Goal: Transaction & Acquisition: Book appointment/travel/reservation

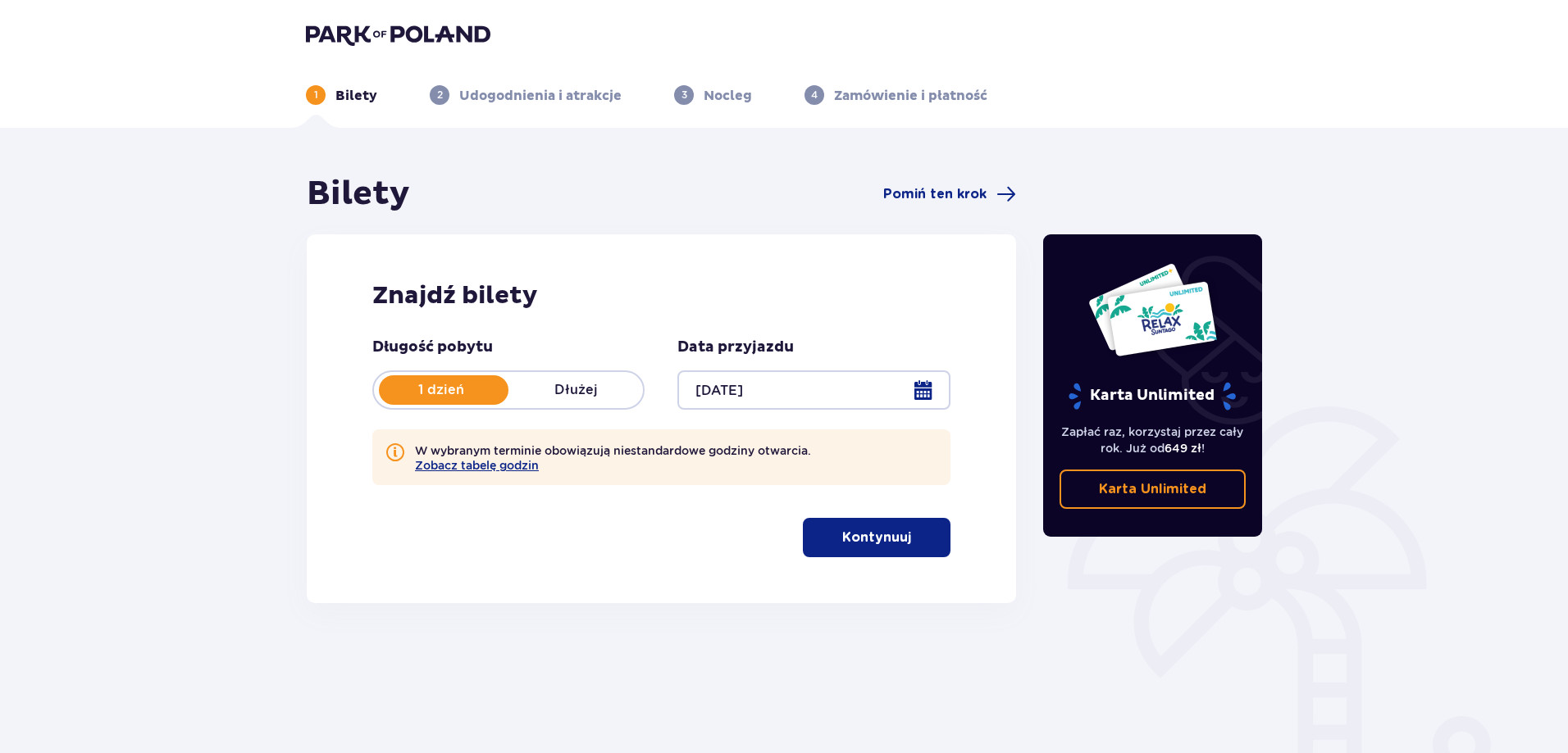
click at [555, 399] on p "Dłużej" at bounding box center [576, 390] width 135 height 18
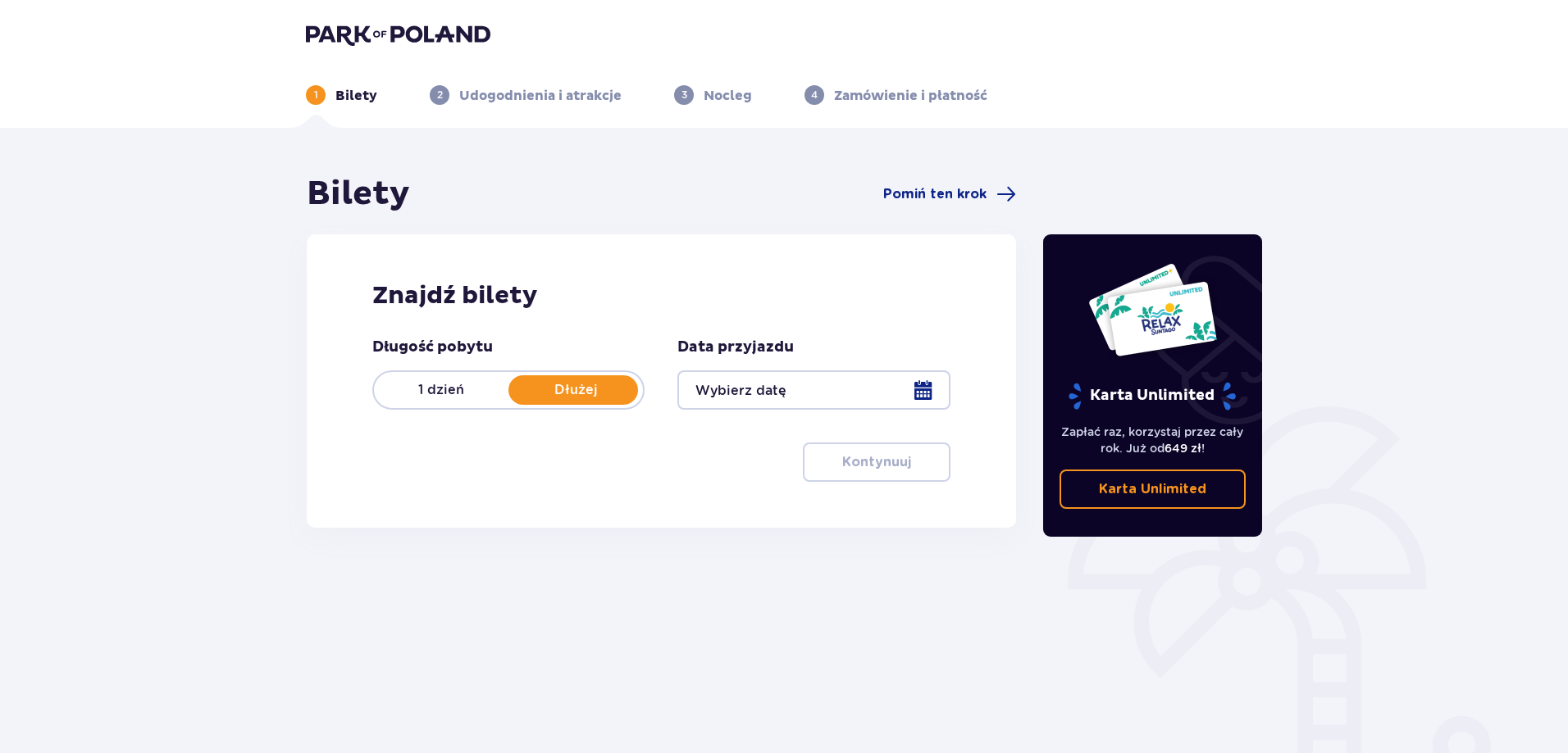
click at [930, 379] on div at bounding box center [813, 389] width 272 height 39
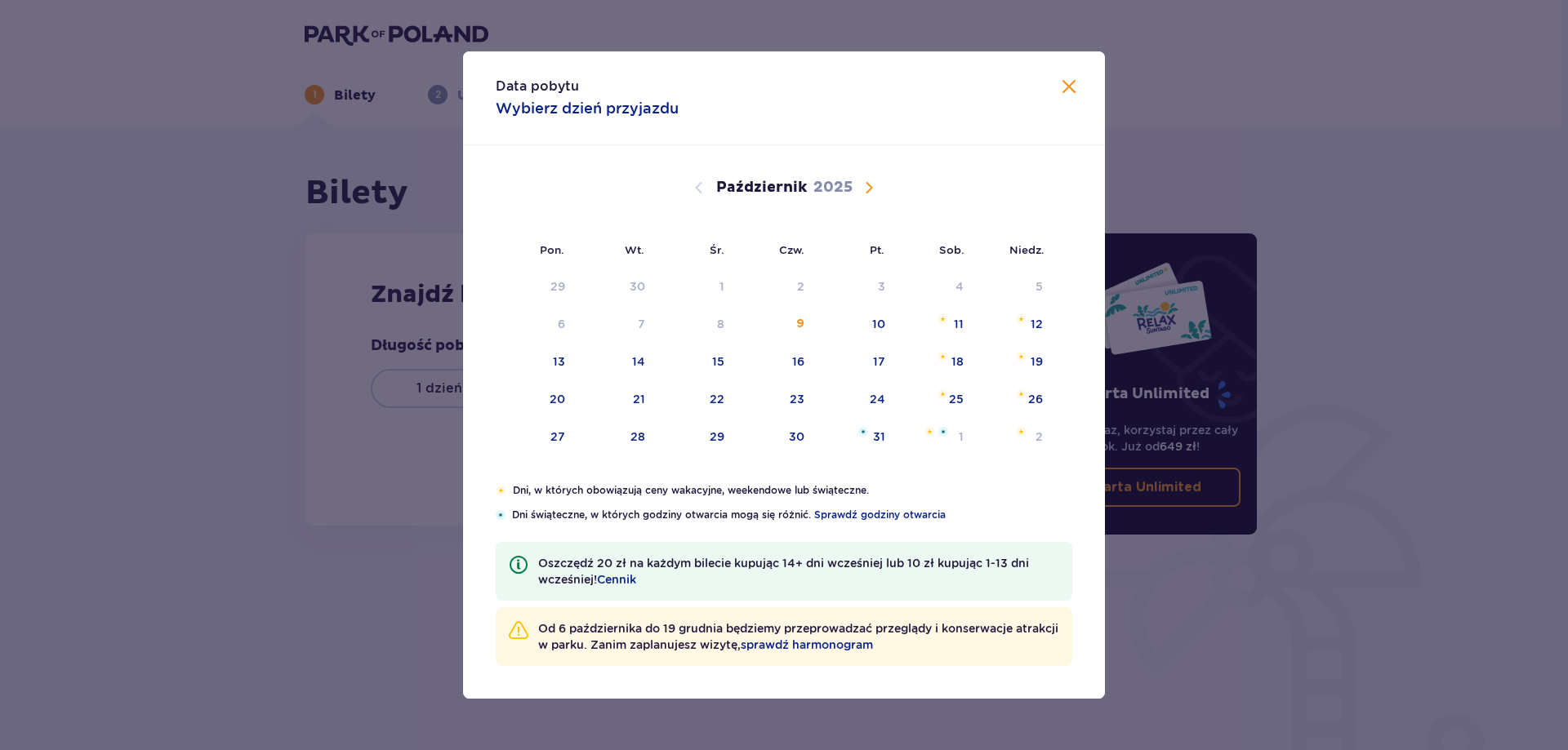
click at [873, 186] on span "Następny miesiąc" at bounding box center [868, 187] width 19 height 19
click at [704, 185] on span "Poprzedni miesiąc" at bounding box center [698, 187] width 19 height 19
click at [623, 369] on div "11" at bounding box center [616, 362] width 79 height 36
click at [724, 371] on div "12" at bounding box center [695, 362] width 79 height 36
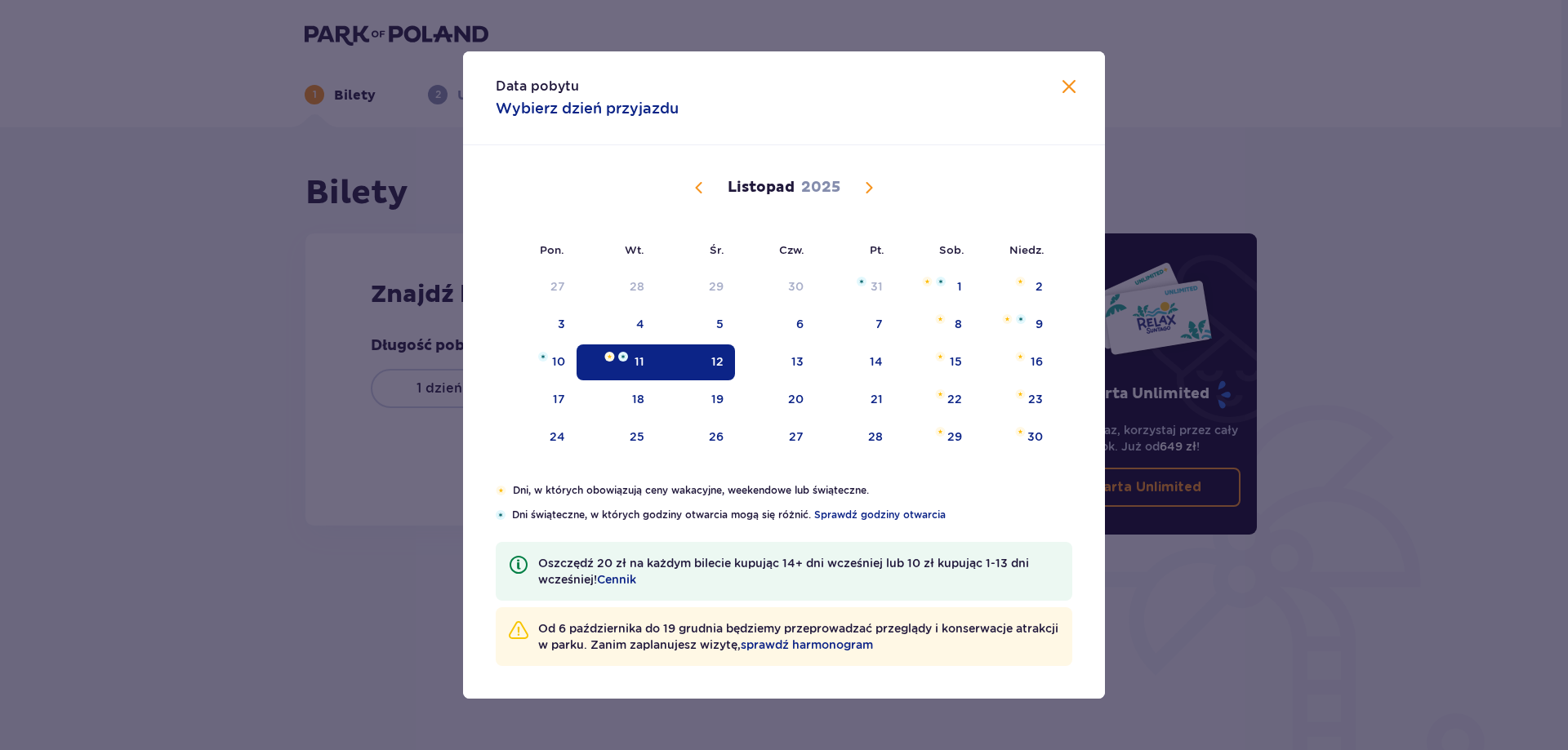
type input "[DATE] - [DATE]"
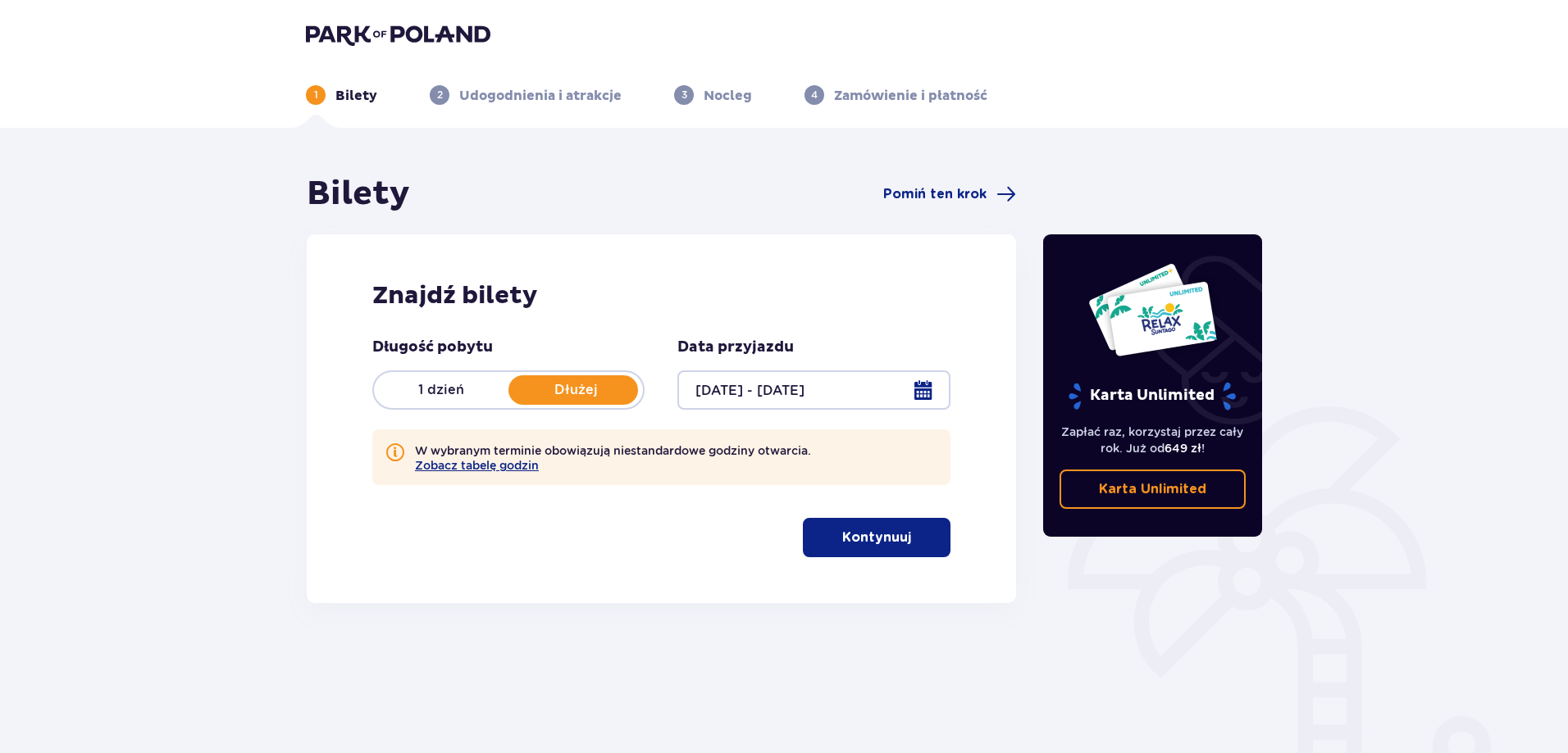
click at [920, 542] on span "button" at bounding box center [914, 537] width 19 height 19
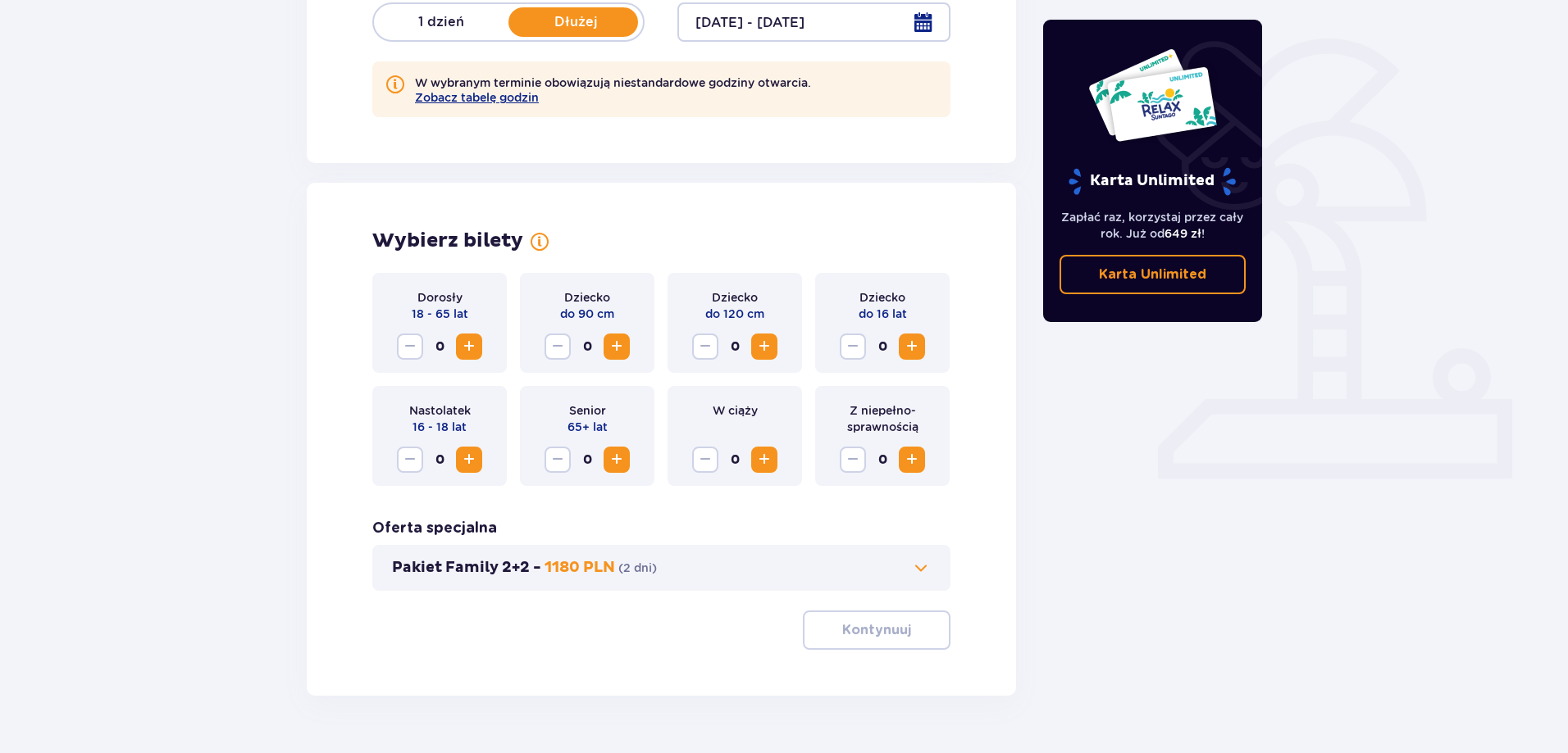
scroll to position [409, 0]
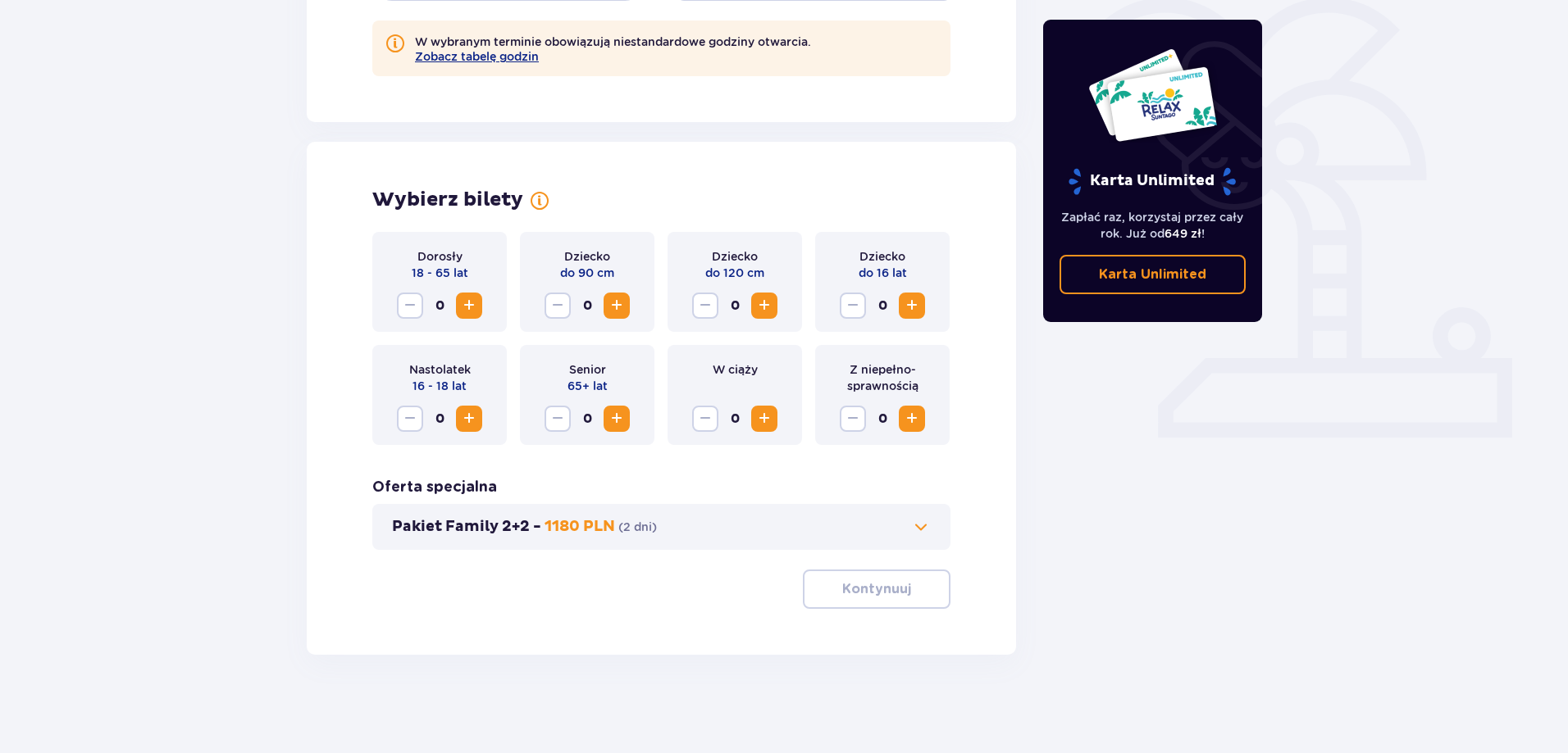
click at [467, 311] on span "Zwiększ" at bounding box center [468, 305] width 19 height 19
click at [623, 303] on span "Zwiększ" at bounding box center [616, 305] width 19 height 19
click at [904, 511] on div "Pakiet Family 2+2 - 1180 PLN ( 2 dni )" at bounding box center [661, 527] width 578 height 46
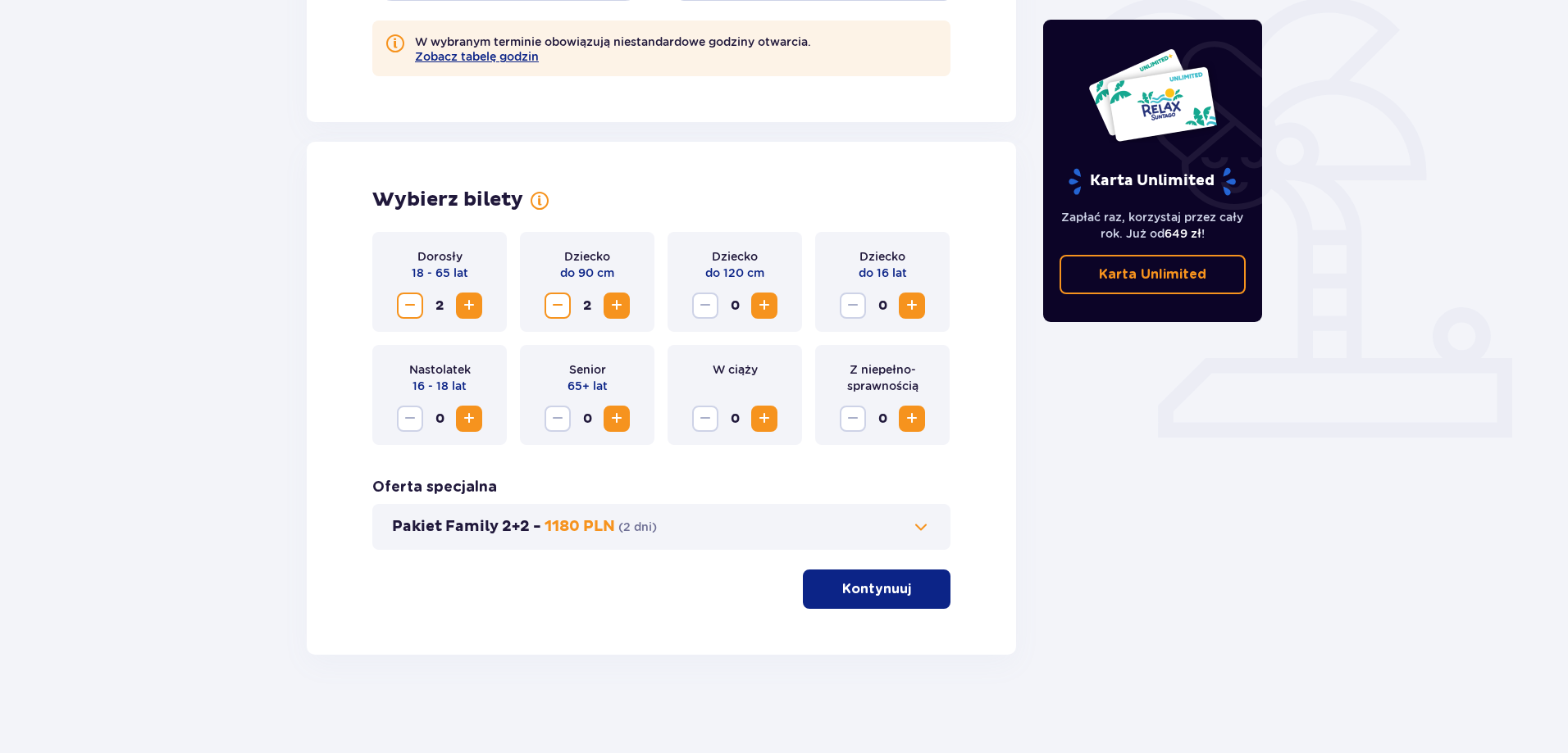
click at [904, 511] on div "Pakiet Family 2+2 - 1180 PLN ( 2 dni )" at bounding box center [661, 527] width 578 height 46
click at [912, 518] on span at bounding box center [920, 527] width 19 height 19
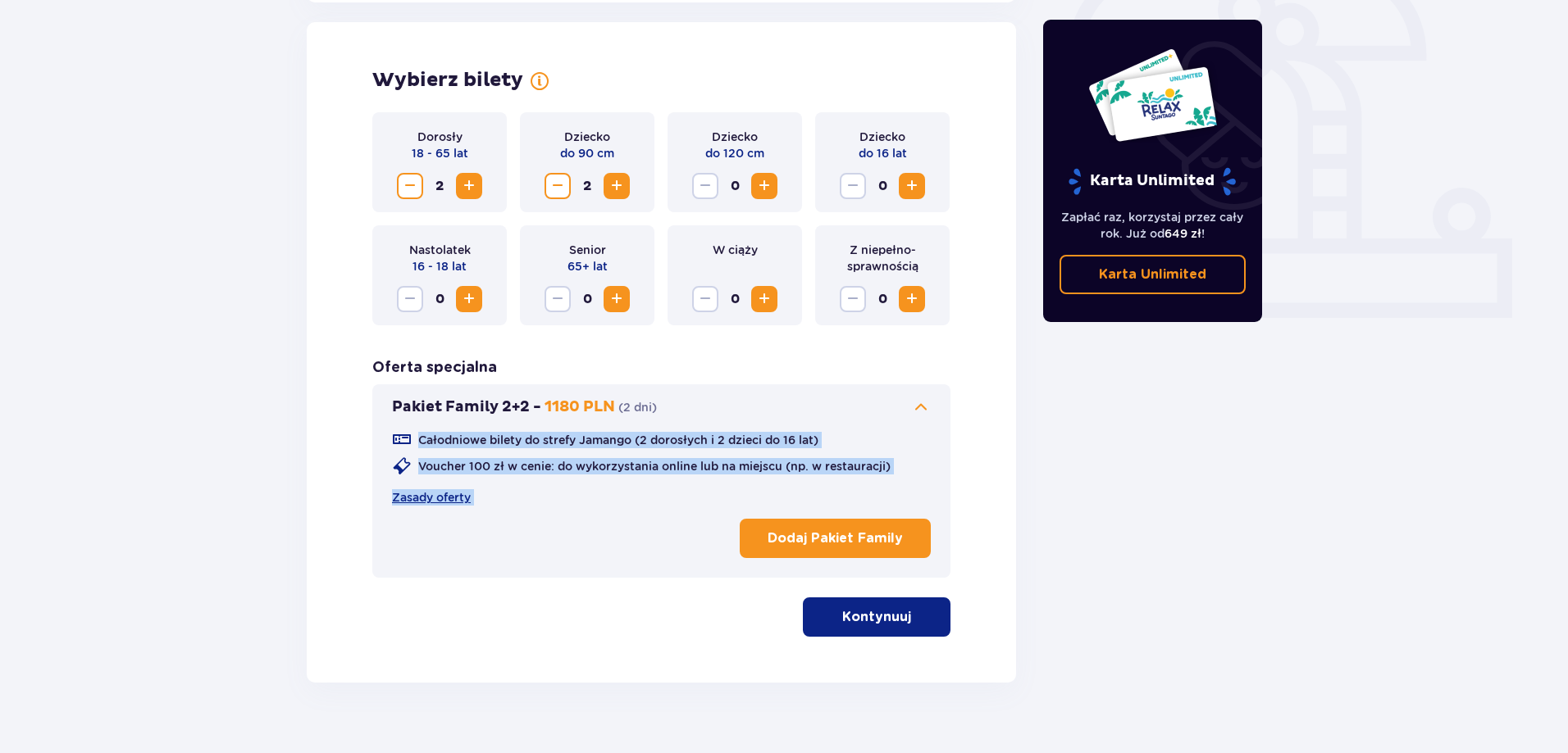
scroll to position [531, 0]
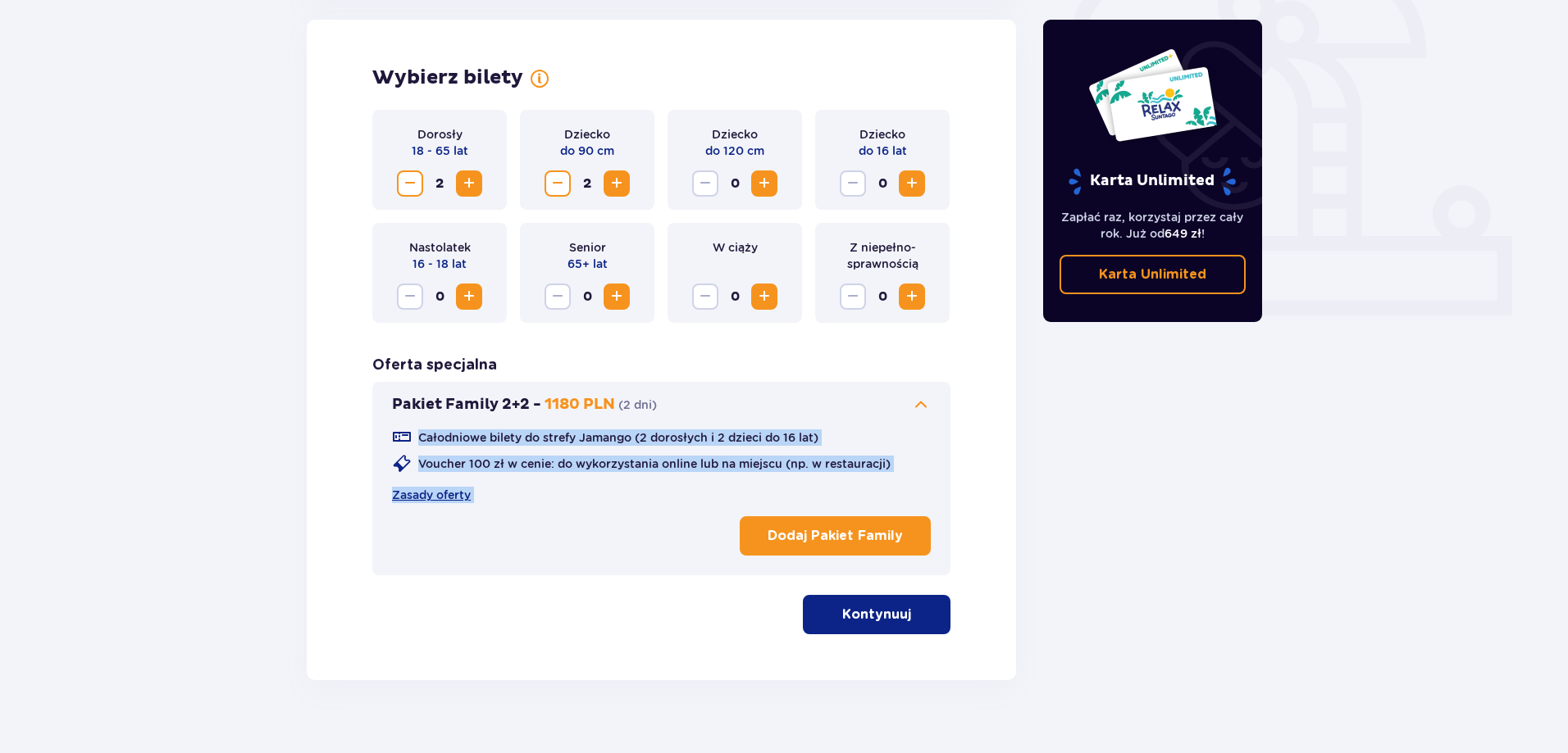
click at [970, 431] on div "Wybierz bilety Dorosły 18 - 65 lat 2 Dziecko do 90 cm 2 Dziecko do 120 cm 0 Dzi…" at bounding box center [662, 349] width 709 height 660
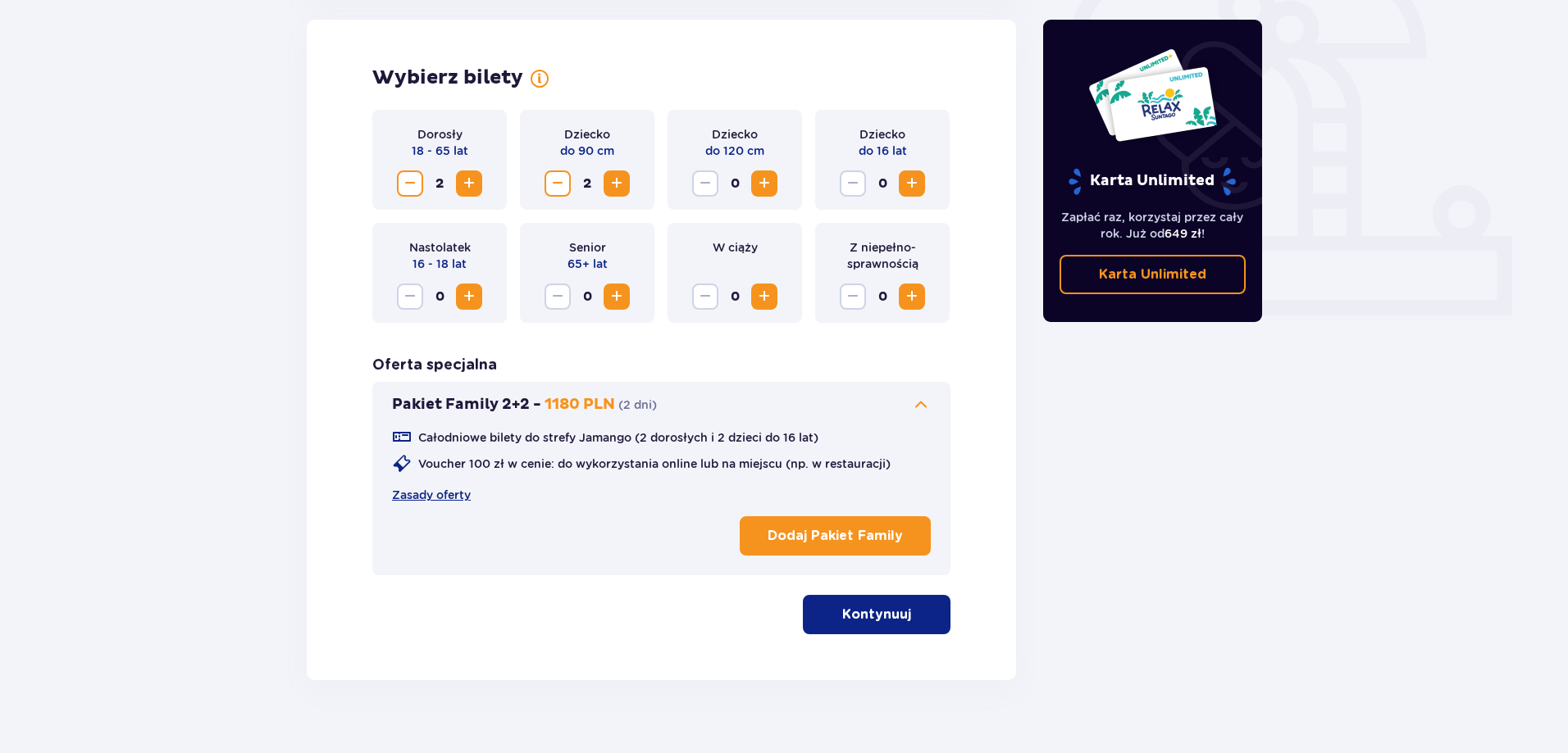
click at [895, 609] on p "Kontynuuj" at bounding box center [876, 615] width 69 height 18
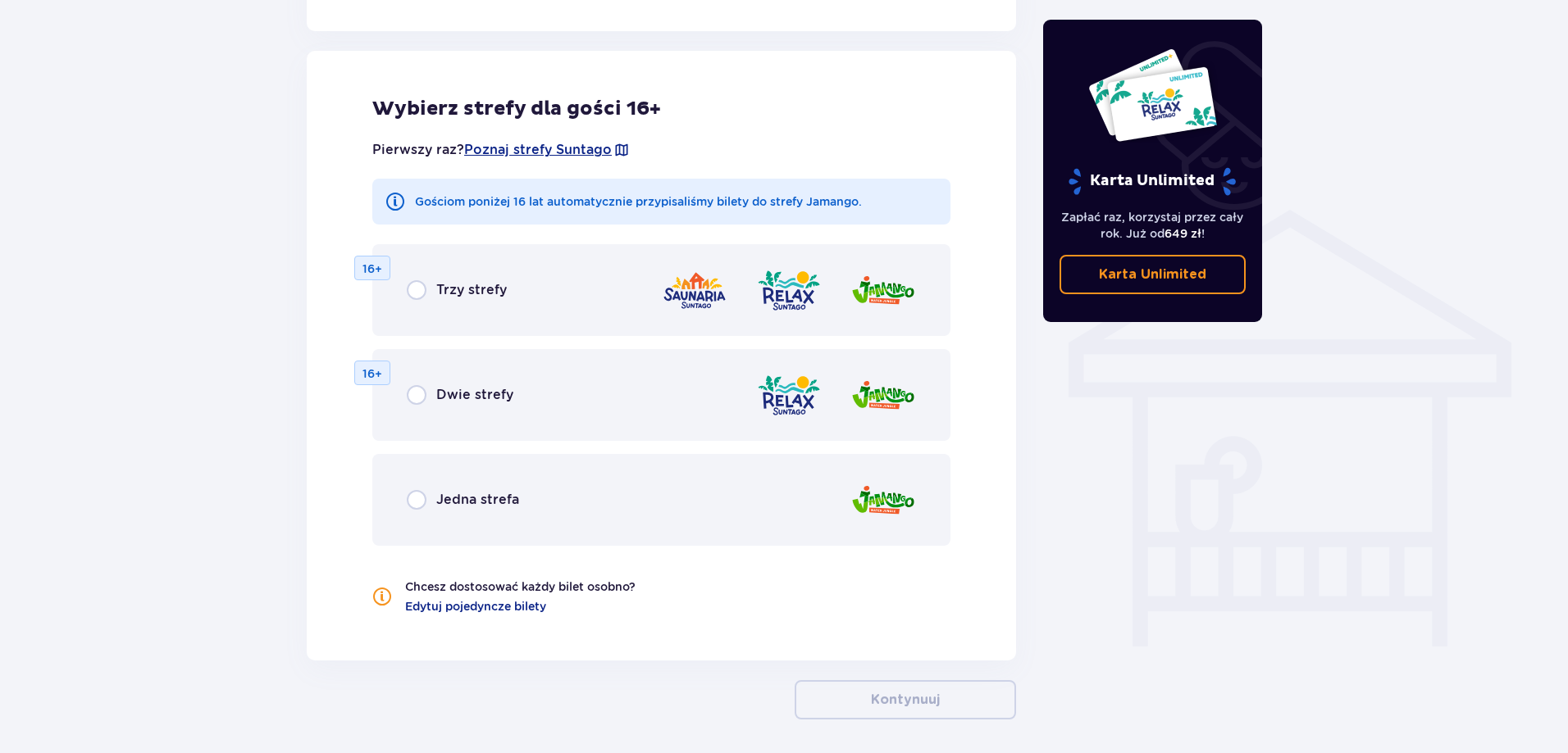
scroll to position [1133, 0]
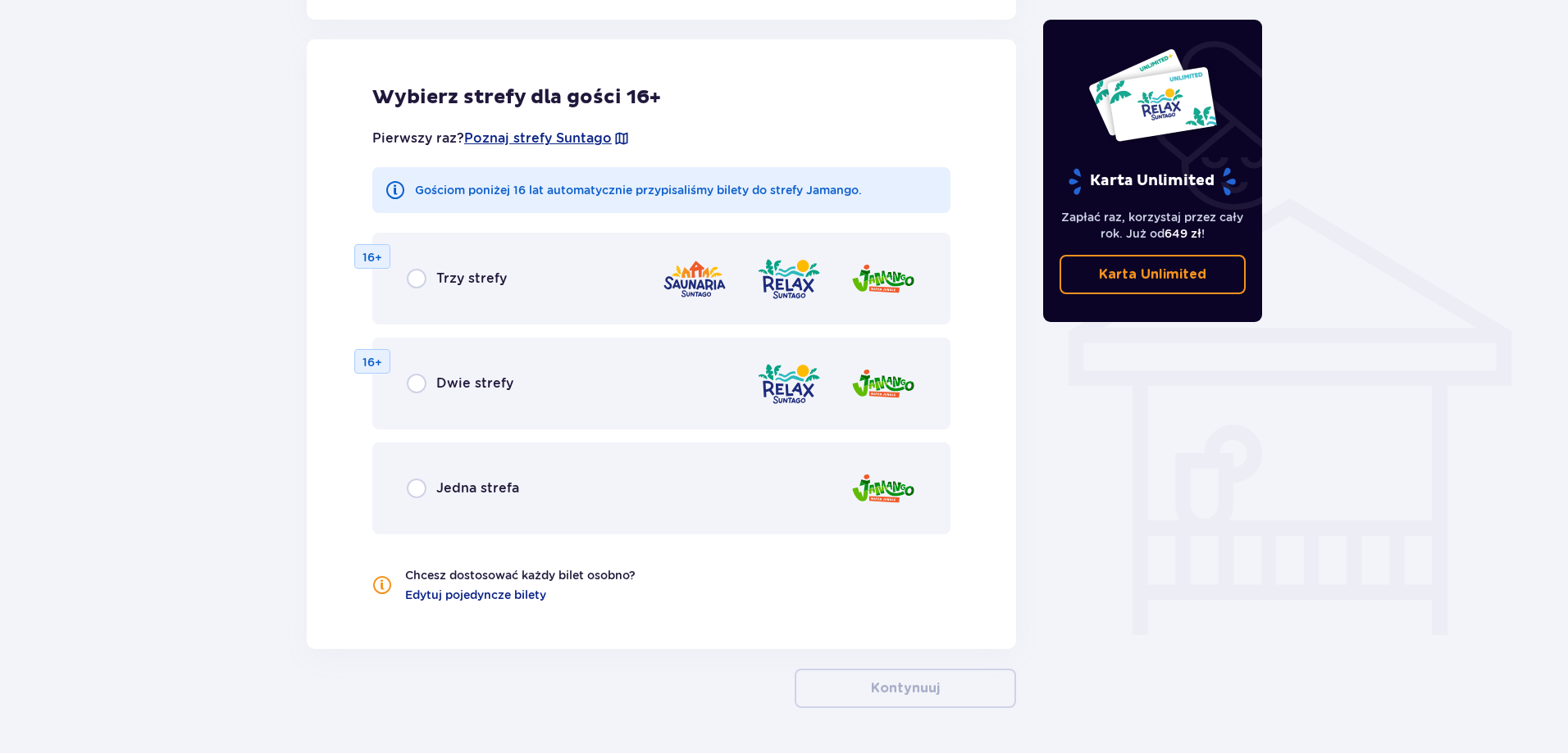
click at [775, 448] on div "Jedna strefa" at bounding box center [661, 488] width 578 height 92
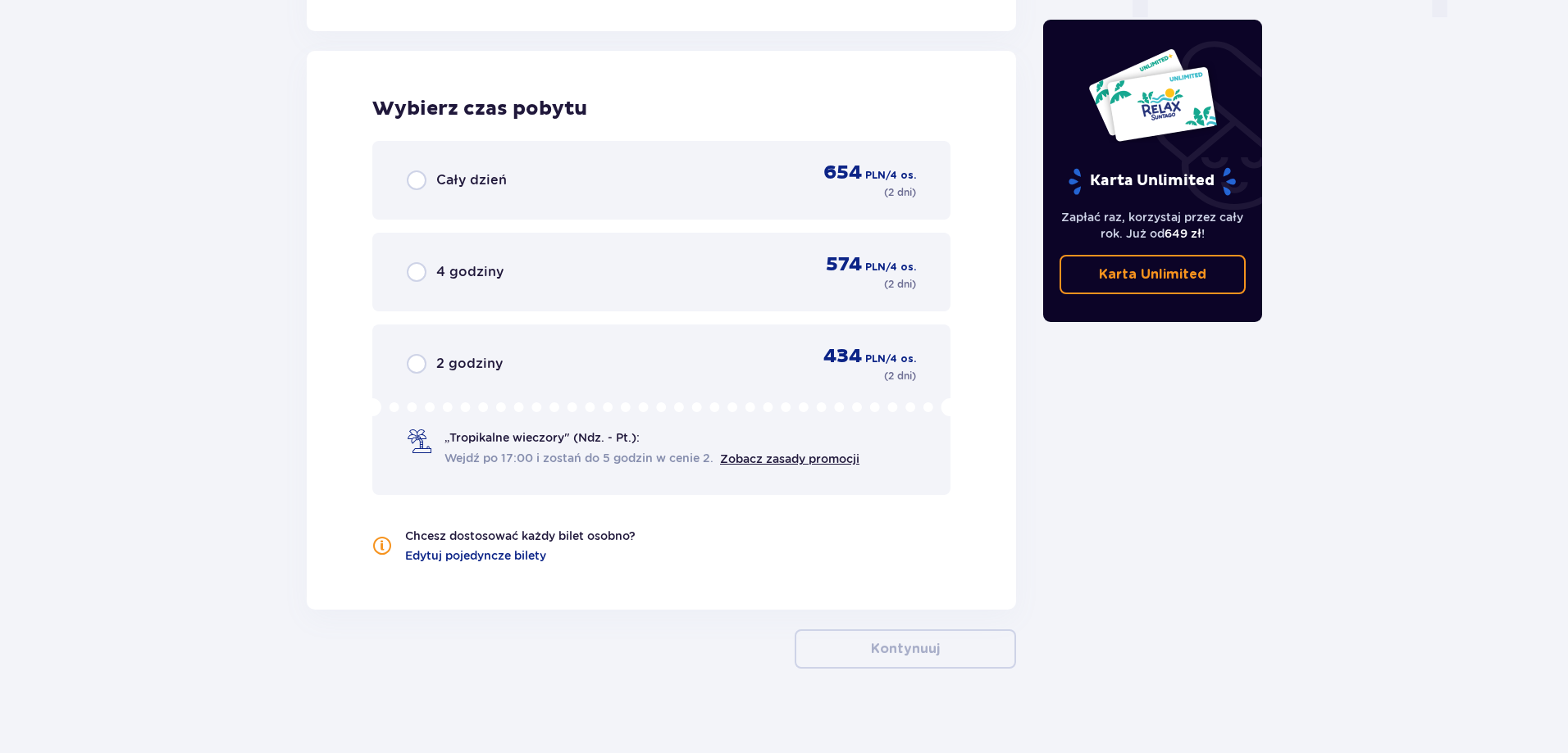
scroll to position [1762, 0]
